Goal: Task Accomplishment & Management: Use online tool/utility

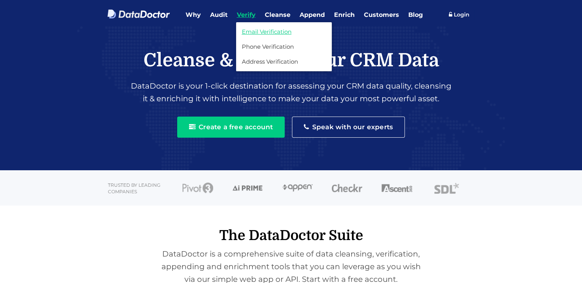
click at [254, 32] on link "Email Verification" at bounding box center [284, 31] width 84 height 7
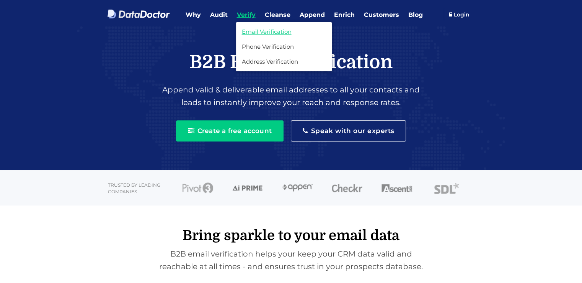
click at [253, 28] on link "Email Verification" at bounding box center [284, 31] width 84 height 7
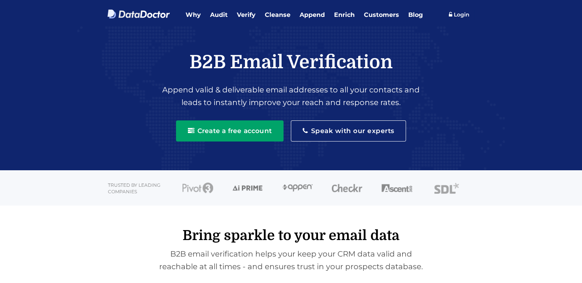
click at [228, 127] on button "Create a free account" at bounding box center [230, 130] width 108 height 21
